Goal: Transaction & Acquisition: Purchase product/service

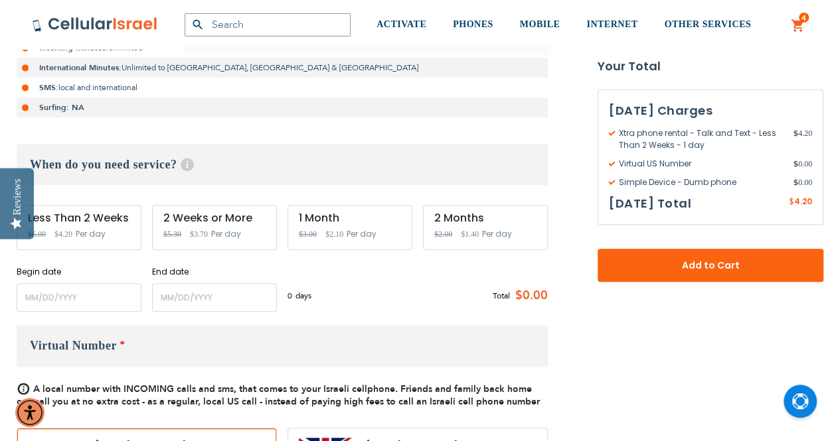
scroll to position [398, 0]
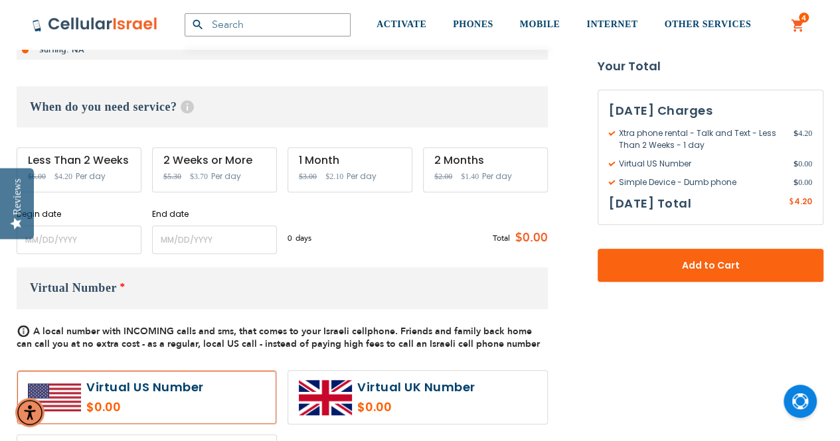
type input "[EMAIL_ADDRESS][DOMAIN_NAME]"
click at [100, 236] on input "name" at bounding box center [79, 240] width 125 height 29
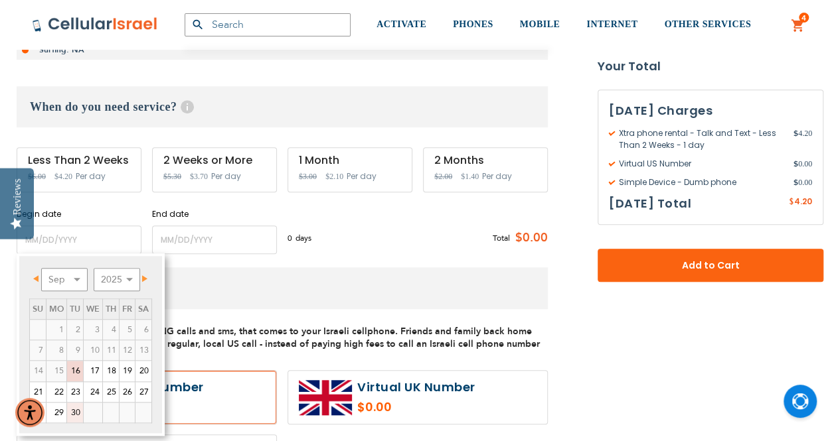
click at [71, 406] on link "30" at bounding box center [75, 413] width 16 height 20
type input "[DATE]"
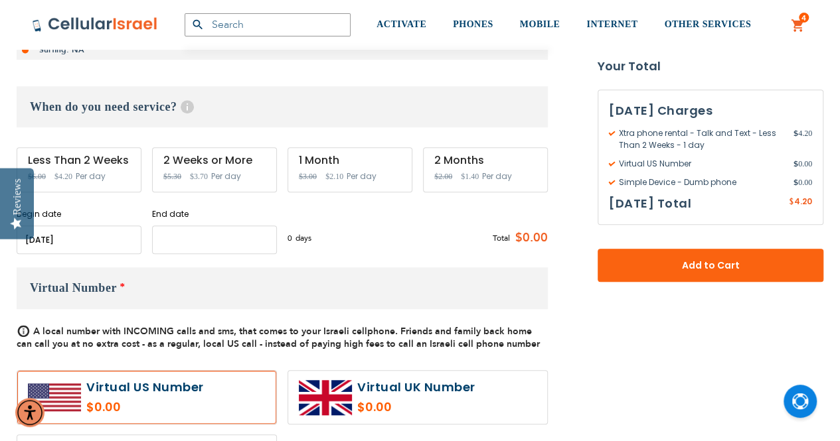
click at [184, 240] on input "name" at bounding box center [214, 240] width 125 height 29
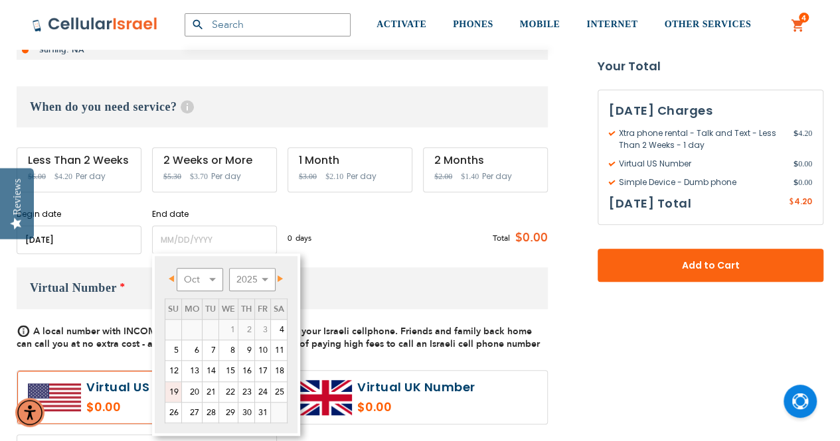
click at [177, 390] on link "19" at bounding box center [173, 392] width 16 height 20
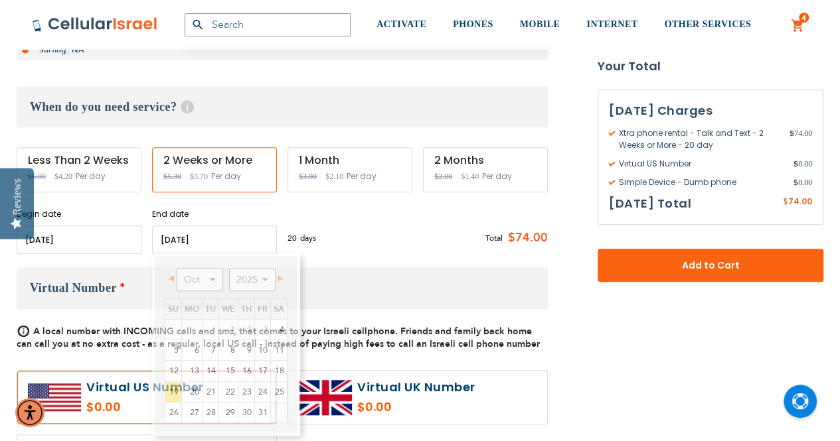
click at [202, 233] on input "name" at bounding box center [214, 240] width 125 height 29
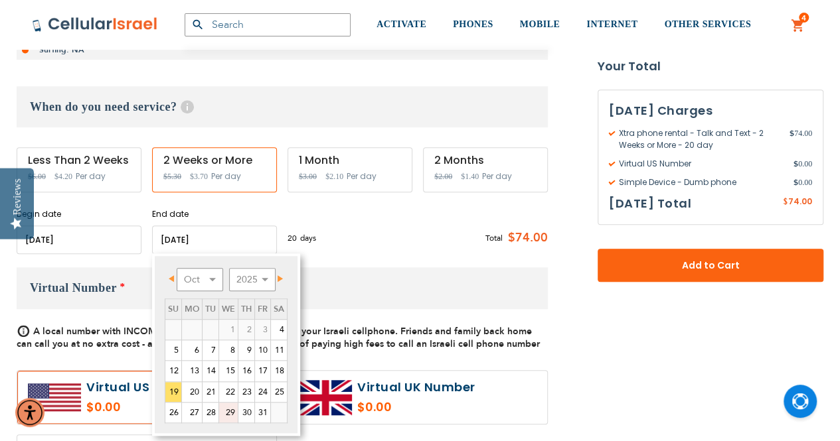
click at [232, 413] on link "29" at bounding box center [228, 413] width 19 height 20
type input "[DATE]"
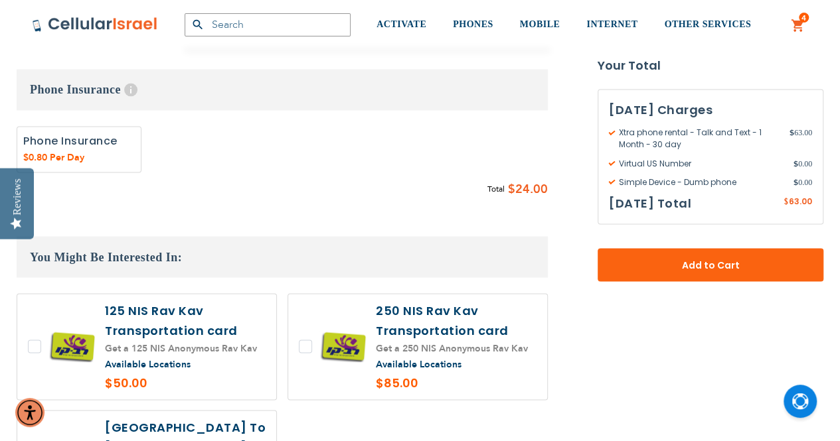
scroll to position [1062, 0]
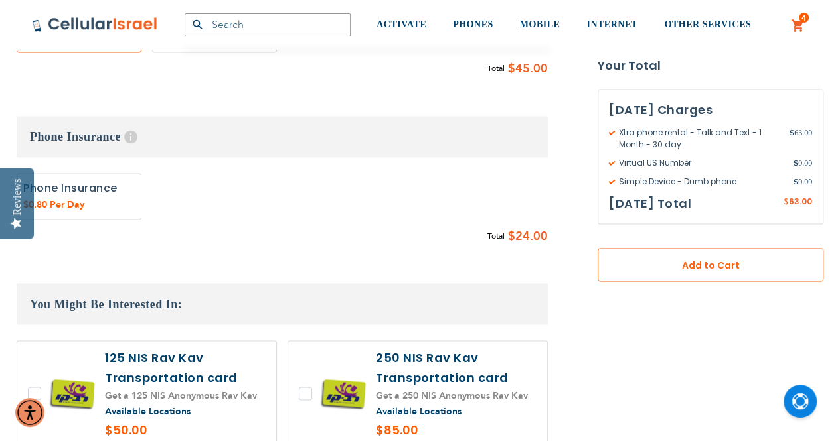
click at [714, 267] on span "Add to Cart" at bounding box center [710, 266] width 138 height 14
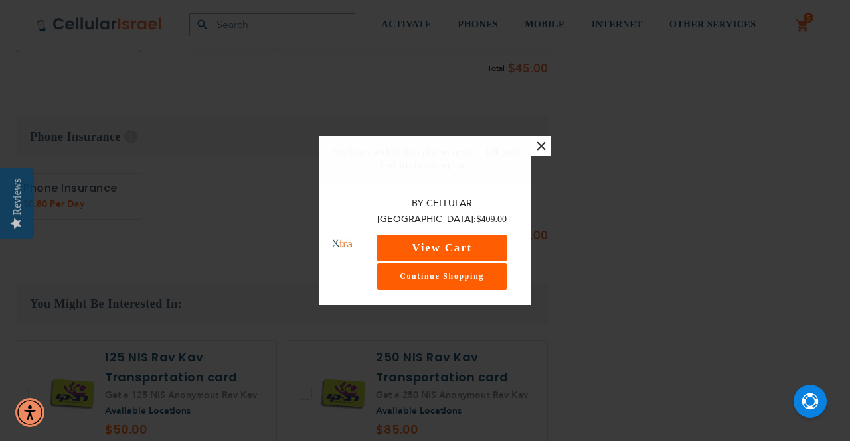
click at [459, 244] on div "By Cellular Israel: $409.00 View Cart Continue Shopping" at bounding box center [442, 243] width 152 height 94
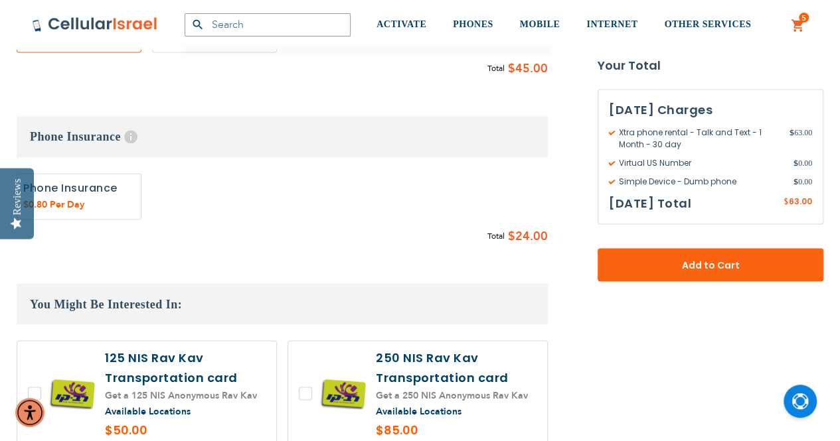
click at [797, 20] on link "5 5 items My Cart" at bounding box center [797, 26] width 15 height 16
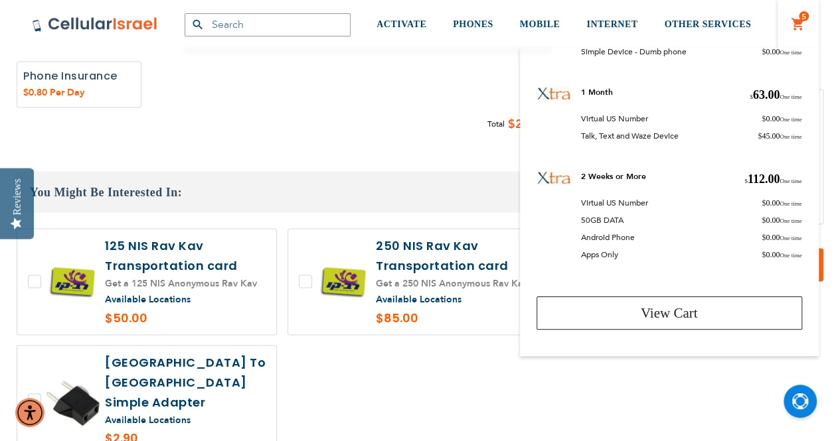
scroll to position [1195, 0]
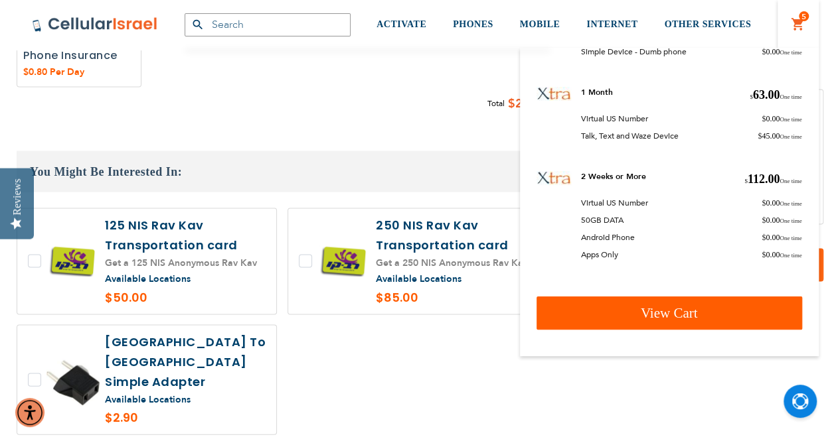
click at [660, 307] on span "View Cart" at bounding box center [668, 313] width 57 height 16
